Goal: Task Accomplishment & Management: Manage account settings

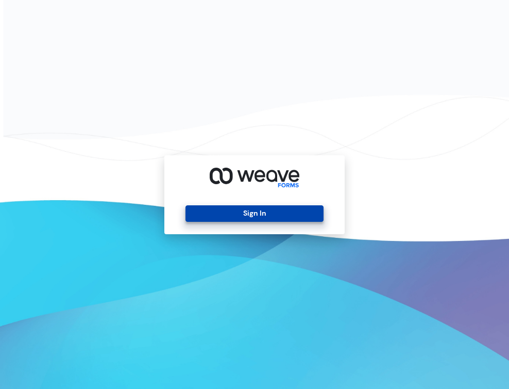
click at [307, 214] on button "Sign In" at bounding box center [255, 213] width 138 height 16
